Goal: Navigation & Orientation: Find specific page/section

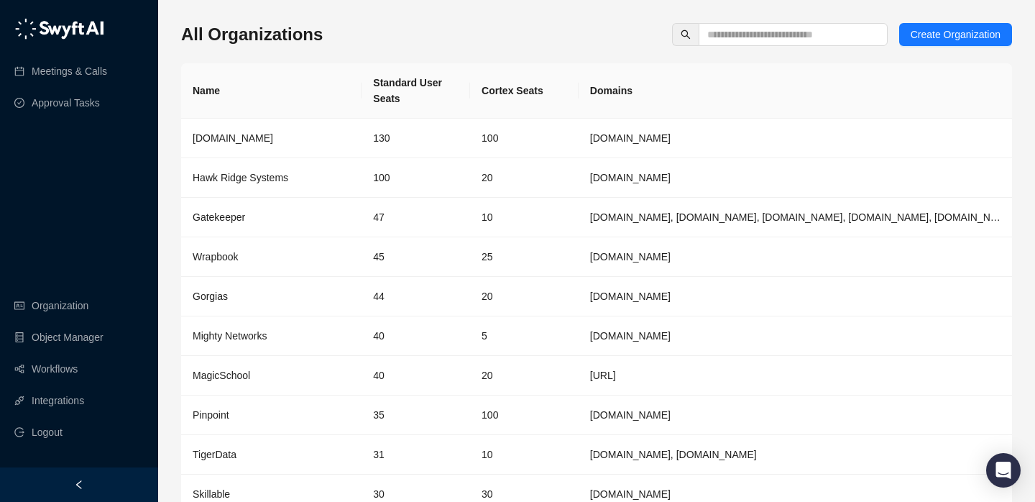
click at [516, 80] on th "Cortex Seats" at bounding box center [524, 90] width 109 height 55
click at [496, 88] on th "Cortex Seats" at bounding box center [524, 90] width 109 height 55
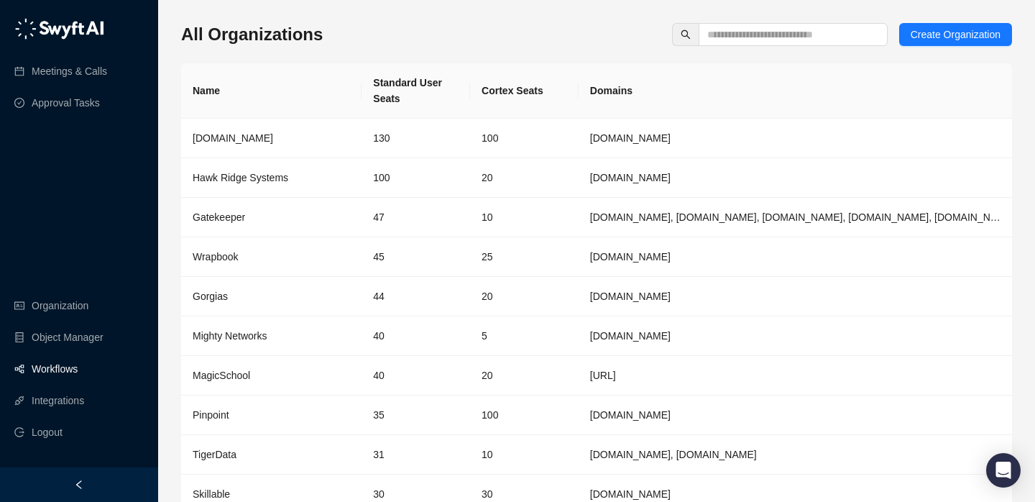
click at [66, 377] on link "Workflows" at bounding box center [55, 369] width 46 height 29
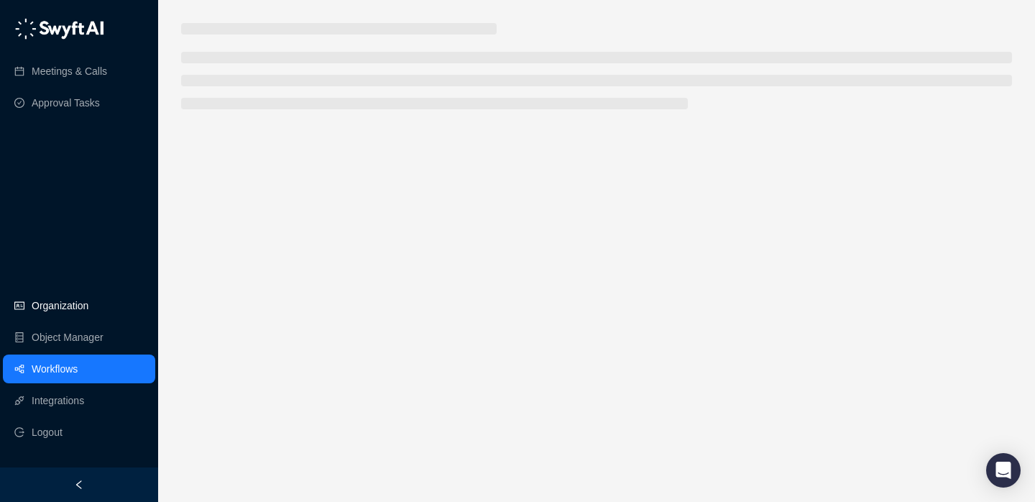
click at [51, 317] on link "Organization" at bounding box center [60, 305] width 57 height 29
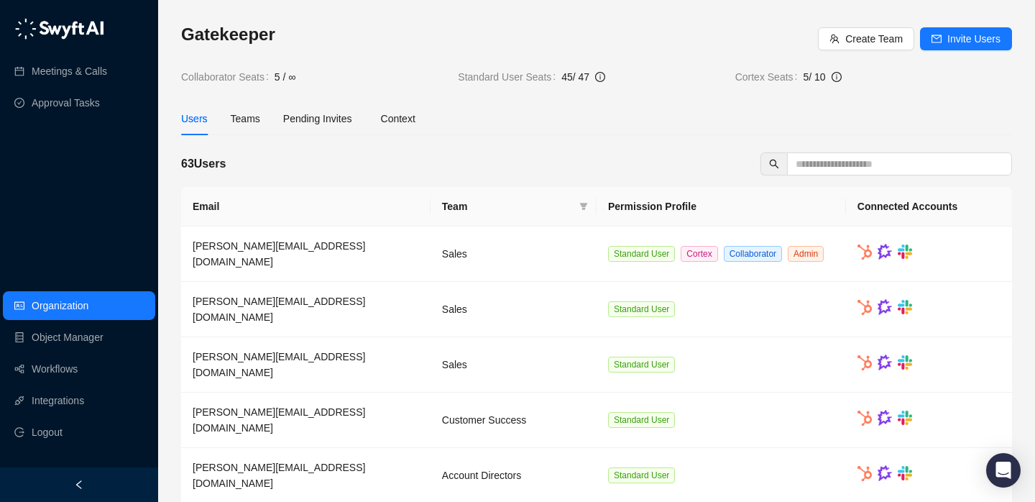
click at [509, 163] on div "63 Users" at bounding box center [596, 163] width 831 height 23
click at [80, 78] on link "Meetings & Calls" at bounding box center [70, 71] width 76 height 29
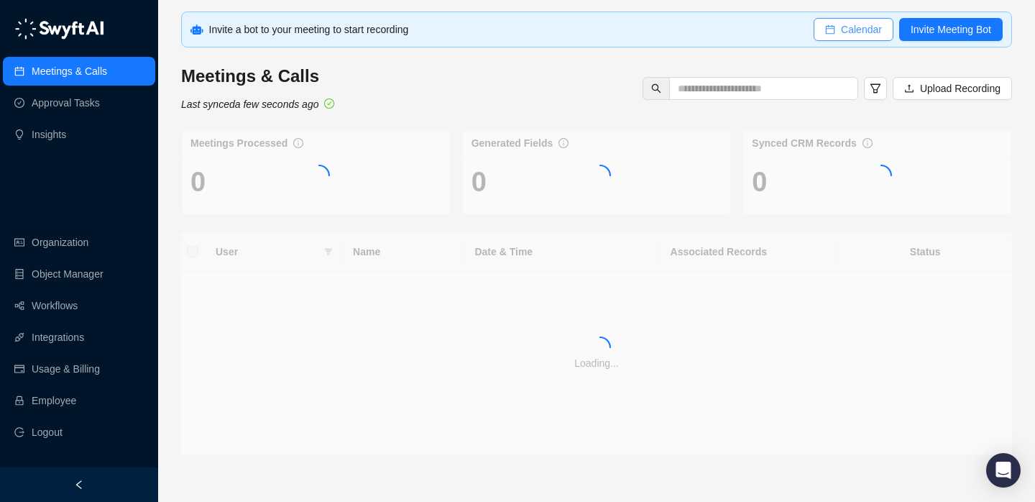
click at [864, 30] on span "Calendar" at bounding box center [861, 30] width 41 height 16
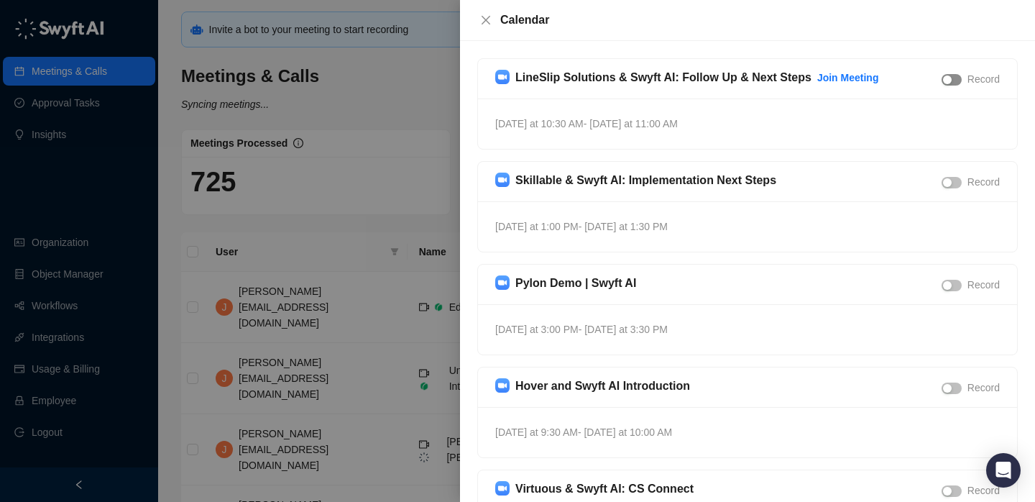
click at [947, 81] on div "button" at bounding box center [947, 80] width 9 height 9
